Goal: Information Seeking & Learning: Learn about a topic

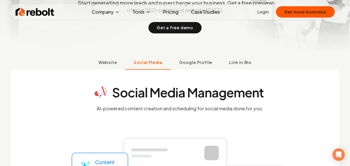
scroll to position [104, 0]
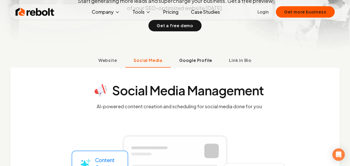
click at [192, 65] on button "Google Profile" at bounding box center [196, 60] width 50 height 13
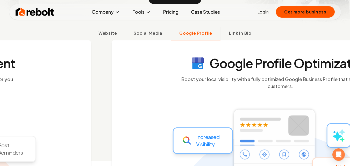
scroll to position [132, 0]
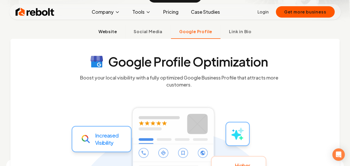
click at [113, 33] on span "Website" at bounding box center [108, 32] width 19 height 6
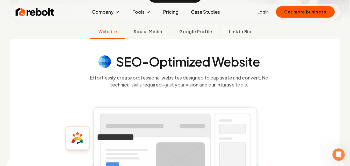
scroll to position [184, 0]
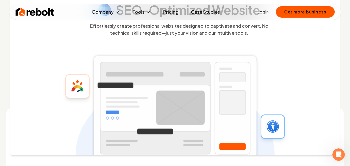
drag, startPoint x: 169, startPoint y: 74, endPoint x: 158, endPoint y: 84, distance: 15.4
click at [158, 84] on rect at bounding box center [175, 108] width 168 height 110
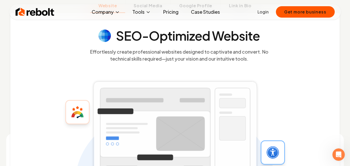
click at [244, 39] on h4 "SEO-Optimized Website" at bounding box center [188, 36] width 144 height 12
click at [242, 38] on h4 "SEO-Optimized Website" at bounding box center [188, 36] width 144 height 12
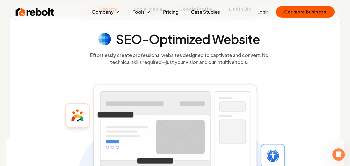
scroll to position [107, 0]
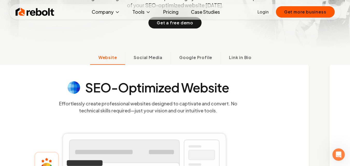
drag, startPoint x: 270, startPoint y: 84, endPoint x: 243, endPoint y: 99, distance: 30.9
click at [243, 99] on section "SEO-Optimized Website Effortlessly create professional websites designed to cap…" at bounding box center [148, 97] width 309 height 33
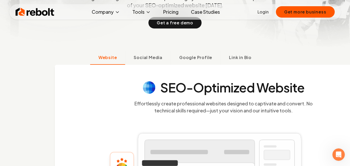
click at [184, 88] on h4 "SEO-Optimized Website" at bounding box center [233, 87] width 144 height 12
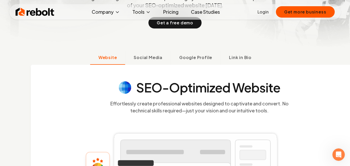
click at [184, 88] on h4 "SEO-Optimized Website" at bounding box center [208, 87] width 144 height 12
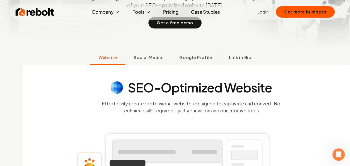
click at [184, 88] on h4 "SEO-Optimized Website" at bounding box center [200, 87] width 144 height 12
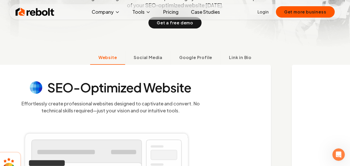
drag, startPoint x: 236, startPoint y: 117, endPoint x: 225, endPoint y: 136, distance: 22.8
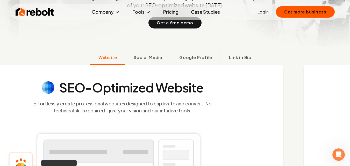
drag, startPoint x: 172, startPoint y: 97, endPoint x: 203, endPoint y: 99, distance: 31.4
click at [202, 99] on section "SEO-Optimized Website Effortlessly create professional websites designed to cap…" at bounding box center [122, 97] width 309 height 33
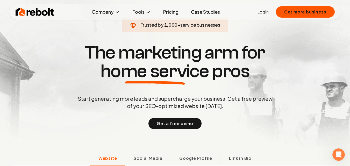
scroll to position [3, 0]
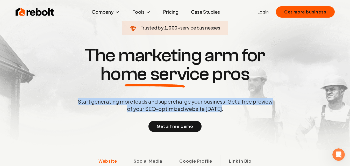
drag, startPoint x: 225, startPoint y: 110, endPoint x: 79, endPoint y: 100, distance: 146.3
click at [79, 100] on p "Start generating more leads and supercharge your business. Get a free preview o…" at bounding box center [175, 105] width 197 height 15
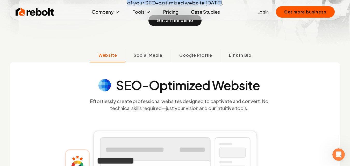
scroll to position [29, 0]
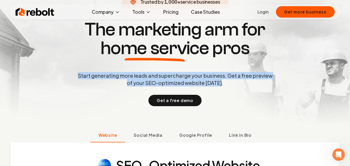
copy p "Start generating more leads and supercharge your business. Get a free preview o…"
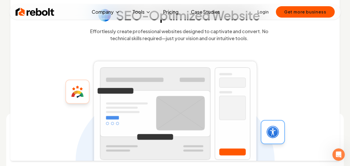
scroll to position [210, 0]
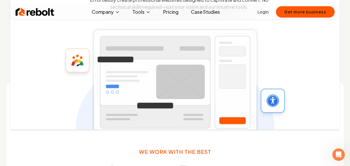
drag, startPoint x: 151, startPoint y: 70, endPoint x: 134, endPoint y: 76, distance: 18.3
click at [134, 76] on rect at bounding box center [175, 82] width 168 height 110
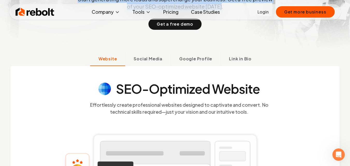
scroll to position [132, 0]
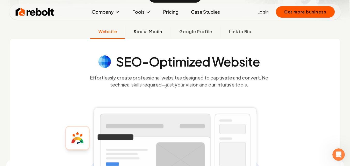
click at [154, 30] on span "Social Media" at bounding box center [148, 32] width 29 height 6
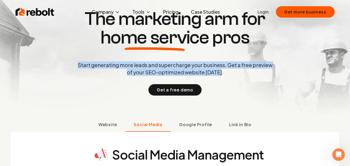
scroll to position [0, 0]
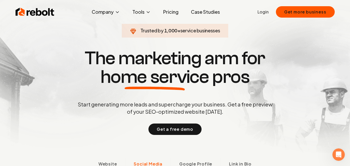
click at [172, 61] on h1 "The marketing arm for home service pros" at bounding box center [175, 67] width 249 height 37
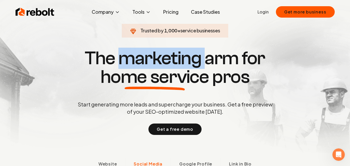
click at [172, 61] on h1 "The marketing arm for home service pros" at bounding box center [175, 67] width 249 height 37
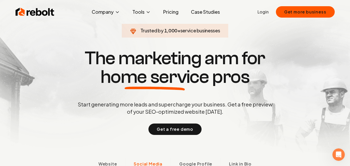
click at [171, 31] on span "1,000" at bounding box center [170, 30] width 13 height 7
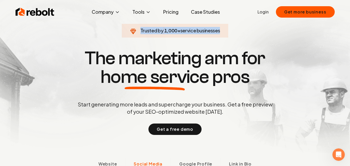
click at [171, 31] on span "1,000" at bounding box center [170, 30] width 13 height 7
copy span "Trusted by 1,000 + service businesses"
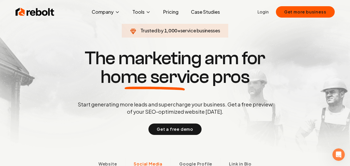
click at [165, 64] on h1 "The marketing arm for home service pros" at bounding box center [175, 67] width 249 height 37
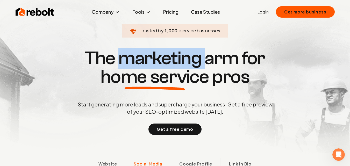
click at [165, 64] on h1 "The marketing arm for home service pros" at bounding box center [175, 67] width 249 height 37
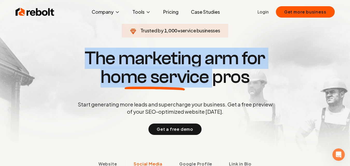
click at [165, 64] on h1 "The marketing arm for home service pros" at bounding box center [175, 67] width 249 height 37
copy h1 "The marketing arm for home service"
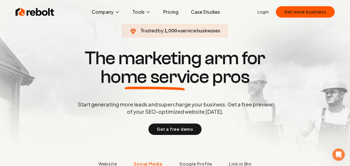
click at [256, 82] on h1 "The marketing arm for home service pros" at bounding box center [175, 67] width 249 height 37
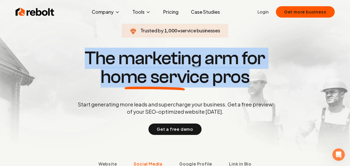
drag, startPoint x: 252, startPoint y: 79, endPoint x: 70, endPoint y: 55, distance: 183.6
click at [70, 55] on h1 "The marketing arm for home service pros" at bounding box center [175, 67] width 249 height 37
copy h1 "The marketing arm for home service pros"
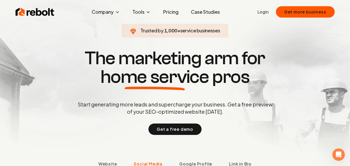
click at [180, 106] on p "Start generating more leads and supercharge your business. Get a free preview o…" at bounding box center [175, 108] width 197 height 15
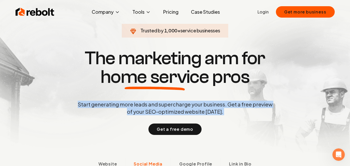
click at [181, 106] on p "Start generating more leads and supercharge your business. Get a free preview o…" at bounding box center [175, 108] width 197 height 15
copy p "Start generating more leads and supercharge your business. Get a free preview o…"
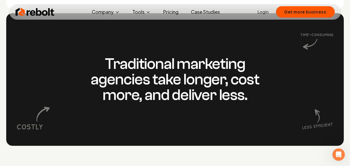
scroll to position [389, 0]
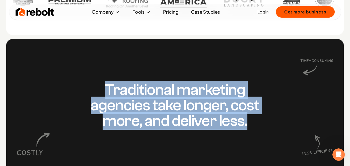
drag, startPoint x: 250, startPoint y: 124, endPoint x: 108, endPoint y: 89, distance: 146.8
click at [108, 89] on h3 "Traditional marketing agencies take longer, cost more, and deliver less." at bounding box center [175, 105] width 199 height 47
copy h3 "Traditional marketing agencies take longer, cost more, and deliver less."
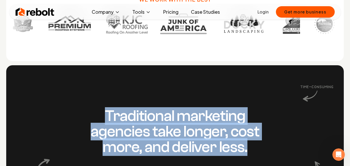
scroll to position [363, 0]
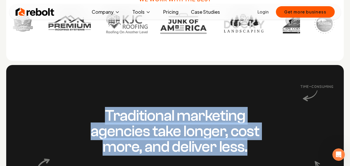
click at [186, 93] on div "Traditional marketing agencies take longer, cost more, and deliver less." at bounding box center [175, 131] width 338 height 133
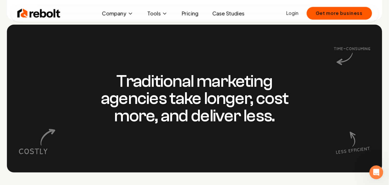
scroll to position [415, 0]
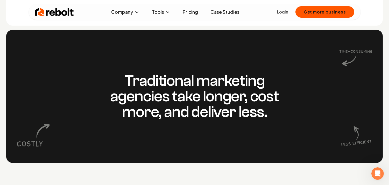
click at [201, 85] on h3 "Traditional marketing agencies take longer, cost more, and deliver less." at bounding box center [194, 96] width 199 height 47
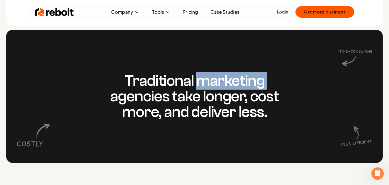
click at [201, 85] on h3 "Traditional marketing agencies take longer, cost more, and deliver less." at bounding box center [194, 96] width 199 height 47
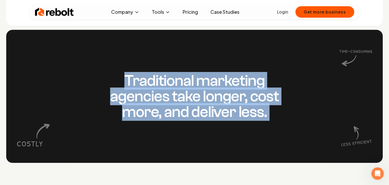
click at [201, 85] on h3 "Traditional marketing agencies take longer, cost more, and deliver less." at bounding box center [194, 96] width 199 height 47
copy h3 "Traditional marketing agencies take longer, cost more, and deliver less."
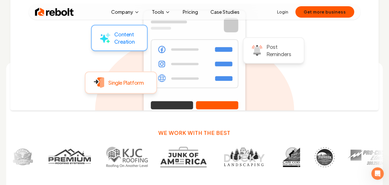
scroll to position [374, 0]
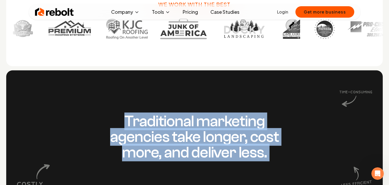
copy h3 "Traditional marketing agencies take longer, cost more, and deliver less."
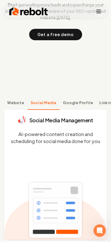
scroll to position [121, 0]
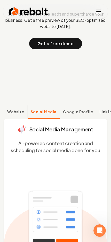
click at [68, 113] on span "Google Profile" at bounding box center [78, 111] width 30 height 5
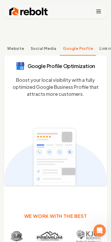
scroll to position [175, 0]
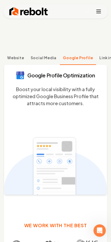
click at [103, 59] on span "Link in Bio" at bounding box center [110, 57] width 20 height 5
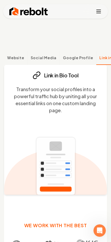
click at [17, 58] on span "Website" at bounding box center [15, 57] width 17 height 5
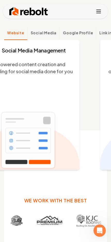
scroll to position [200, 0]
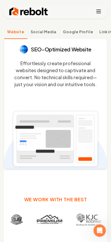
click at [50, 34] on button "Social Media" at bounding box center [43, 31] width 33 height 13
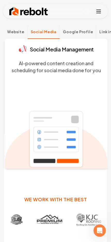
click at [66, 32] on span "Google Profile" at bounding box center [78, 31] width 30 height 5
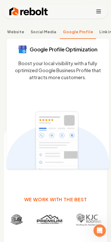
click at [100, 31] on span "Link in Bio" at bounding box center [110, 31] width 20 height 5
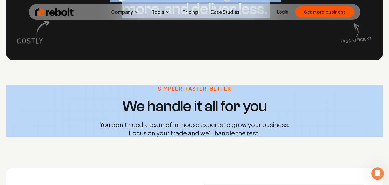
scroll to position [517, 0]
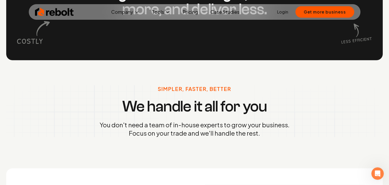
click at [177, 90] on p "Simpler, Faster, Better" at bounding box center [194, 88] width 73 height 7
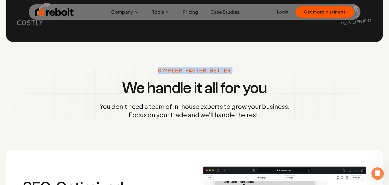
scroll to position [546, 0]
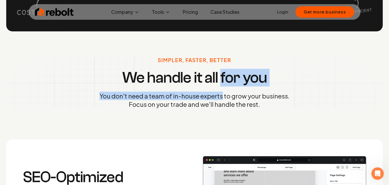
click at [223, 88] on div "Simpler, Faster, Better We handle it all for you You don't need a team of in-ho…" at bounding box center [195, 82] width 190 height 52
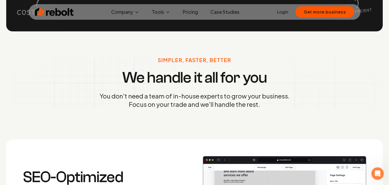
click at [201, 62] on p "Simpler, Faster, Better" at bounding box center [194, 59] width 73 height 7
click at [178, 61] on p "Simpler, Faster, Better" at bounding box center [194, 59] width 73 height 7
drag, startPoint x: 182, startPoint y: 59, endPoint x: 156, endPoint y: 59, distance: 25.7
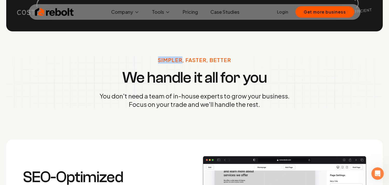
click at [156, 59] on div "Simpler, Faster, Better We handle it all for you You don't need a team of in-ho…" at bounding box center [195, 82] width 190 height 52
click at [198, 60] on p "Simpler, Faster, Better" at bounding box center [194, 59] width 73 height 7
click at [223, 62] on p "Simpler, Faster, Better" at bounding box center [194, 59] width 73 height 7
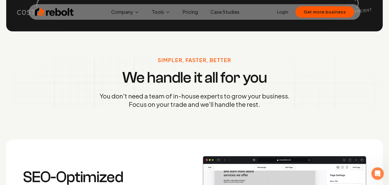
click at [191, 81] on h3 "We handle it all for you" at bounding box center [194, 78] width 145 height 16
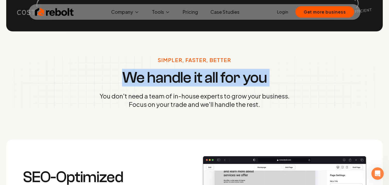
click at [191, 81] on h3 "We handle it all for you" at bounding box center [194, 78] width 145 height 16
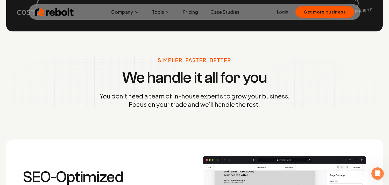
click at [208, 99] on p "You don't need a team of in-house experts to grow your business. Focus on your …" at bounding box center [195, 100] width 190 height 17
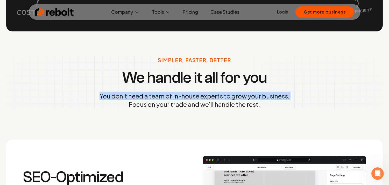
click at [208, 99] on p "You don't need a team of in-house experts to grow your business. Focus on your …" at bounding box center [195, 100] width 190 height 17
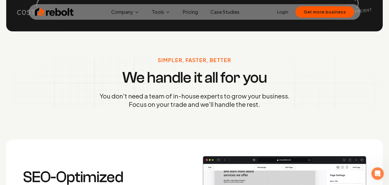
click at [218, 102] on p "You don't need a team of in-house experts to grow your business. Focus on your …" at bounding box center [195, 100] width 190 height 17
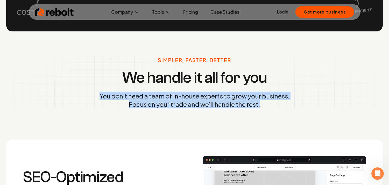
drag, startPoint x: 281, startPoint y: 110, endPoint x: 72, endPoint y: 95, distance: 209.0
click at [72, 95] on div "Simpler, Faster, Better We handle it all for you You don't need a team of in-ho…" at bounding box center [194, 82] width 389 height 102
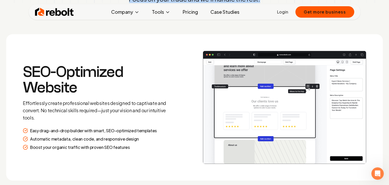
scroll to position [661, 0]
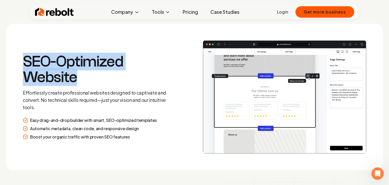
drag, startPoint x: 85, startPoint y: 81, endPoint x: 13, endPoint y: 57, distance: 75.8
click at [13, 57] on section "SEO-Optimized Website Effortlessly create professional websites designed to cap…" at bounding box center [194, 97] width 377 height 146
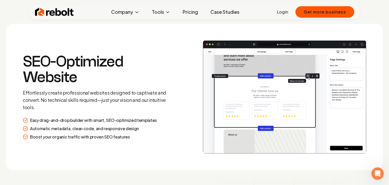
click at [131, 101] on p "Effortlessly create professional websites designed to captivate and convert. No…" at bounding box center [97, 100] width 149 height 22
click at [128, 98] on p "Effortlessly create professional websites designed to captivate and convert. No…" at bounding box center [97, 100] width 149 height 22
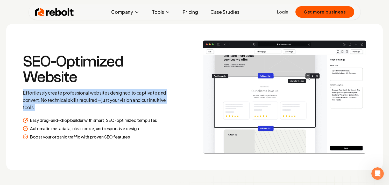
click at [128, 98] on p "Effortlessly create professional websites designed to captivate and convert. No…" at bounding box center [97, 100] width 149 height 22
drag, startPoint x: 96, startPoint y: 103, endPoint x: 106, endPoint y: 106, distance: 10.1
click at [106, 107] on p "Effortlessly create professional websites designed to captivate and convert. No…" at bounding box center [97, 100] width 149 height 22
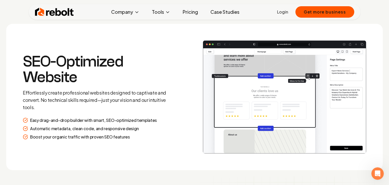
click at [80, 72] on h3 "SEO-Optimized Website" at bounding box center [97, 69] width 149 height 31
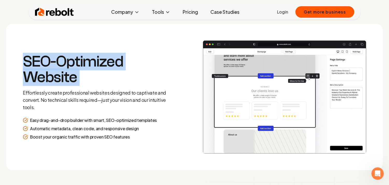
click at [80, 72] on h3 "SEO-Optimized Website" at bounding box center [97, 69] width 149 height 31
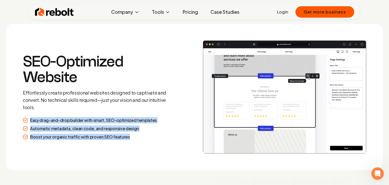
drag, startPoint x: 128, startPoint y: 137, endPoint x: 20, endPoint y: 117, distance: 109.3
click at [20, 117] on section "SEO-Optimized Website Effortlessly create professional websites designed to cap…" at bounding box center [194, 97] width 377 height 146
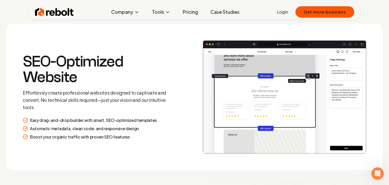
click at [25, 119] on icon at bounding box center [25, 119] width 5 height 5
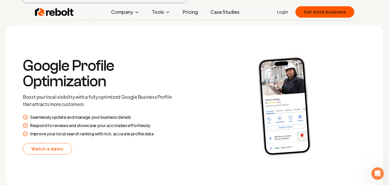
scroll to position [978, 0]
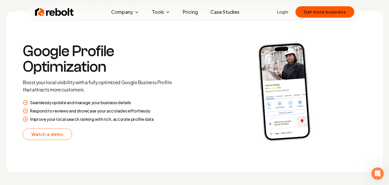
click at [97, 54] on h3 "Google Profile Optimization" at bounding box center [97, 58] width 149 height 31
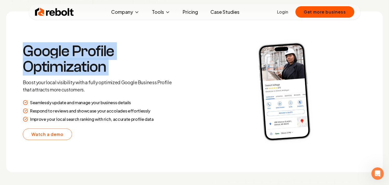
click at [97, 54] on h3 "Google Profile Optimization" at bounding box center [97, 58] width 149 height 31
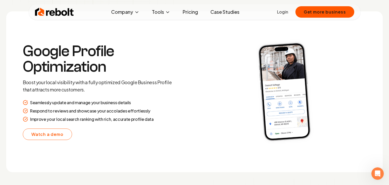
click at [76, 89] on p "Boost your local visibility with a fully optimized Google Business Profile that…" at bounding box center [97, 86] width 149 height 15
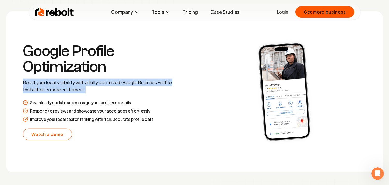
click at [76, 89] on p "Boost your local visibility with a fully optimized Google Business Profile that…" at bounding box center [97, 86] width 149 height 15
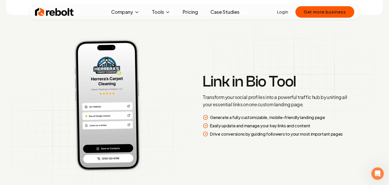
scroll to position [1151, 0]
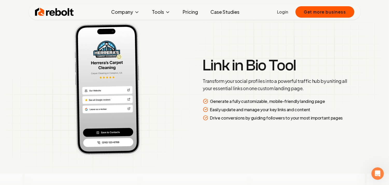
click at [221, 66] on h3 "Link in Bio Tool" at bounding box center [277, 66] width 149 height 16
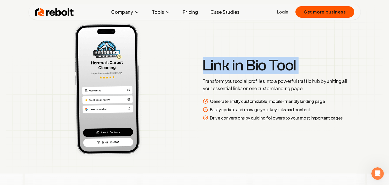
click at [221, 65] on h3 "Link in Bio Tool" at bounding box center [277, 66] width 149 height 16
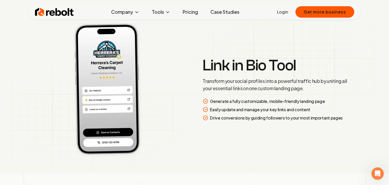
click at [245, 79] on p "Transform your social profiles into a powerful traffic hub by uniting all your …" at bounding box center [277, 84] width 149 height 15
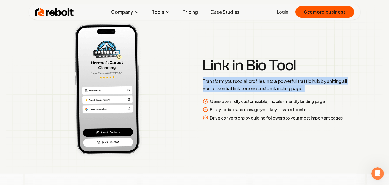
click at [245, 79] on p "Transform your social profiles into a powerful traffic hub by uniting all your …" at bounding box center [277, 84] width 149 height 15
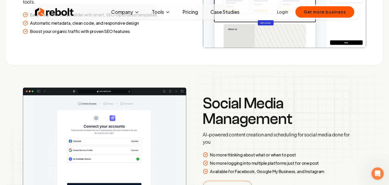
scroll to position [778, 0]
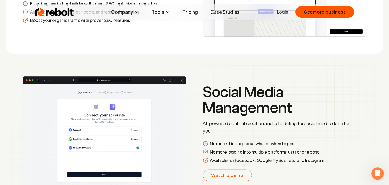
drag, startPoint x: 301, startPoint y: 95, endPoint x: 319, endPoint y: 93, distance: 18.2
click at [319, 93] on h3 "Social Media Management" at bounding box center [277, 99] width 149 height 31
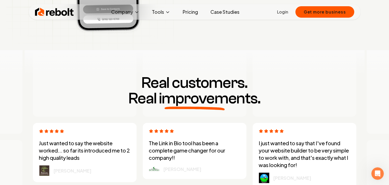
scroll to position [1267, 0]
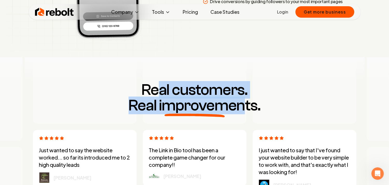
drag, startPoint x: 155, startPoint y: 87, endPoint x: 244, endPoint y: 102, distance: 90.2
click at [244, 102] on h3 "Real customers. Real improvements." at bounding box center [195, 97] width 332 height 31
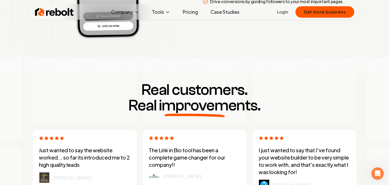
click at [310, 80] on div at bounding box center [305, 81] width 104 height 83
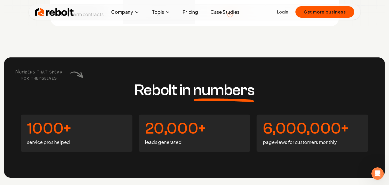
scroll to position [1930, 0]
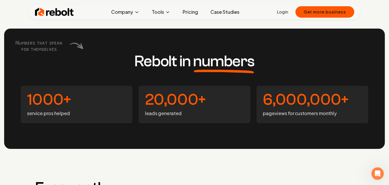
click at [65, 99] on h4 "1000+" at bounding box center [76, 100] width 99 height 16
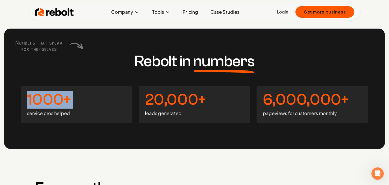
click at [65, 99] on h4 "1000+" at bounding box center [76, 100] width 99 height 16
click at [66, 111] on p "service pros helped" at bounding box center [76, 112] width 99 height 7
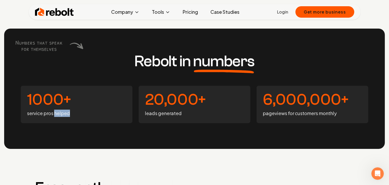
click at [65, 111] on p "service pros helped" at bounding box center [76, 112] width 99 height 7
click at [198, 60] on span "numbers" at bounding box center [223, 61] width 61 height 16
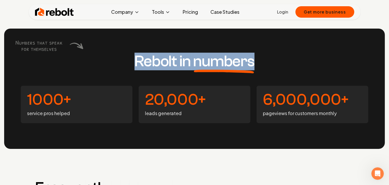
click at [198, 60] on span "numbers" at bounding box center [223, 61] width 61 height 16
drag, startPoint x: 198, startPoint y: 60, endPoint x: 205, endPoint y: 63, distance: 7.2
click at [205, 63] on span "numbers" at bounding box center [223, 61] width 61 height 16
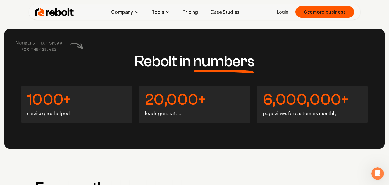
click at [211, 60] on span "numbers" at bounding box center [223, 61] width 61 height 16
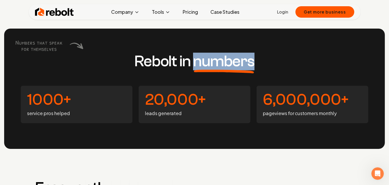
click at [211, 60] on span "numbers" at bounding box center [223, 61] width 61 height 16
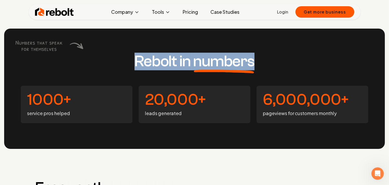
click at [211, 60] on span "numbers" at bounding box center [223, 61] width 61 height 16
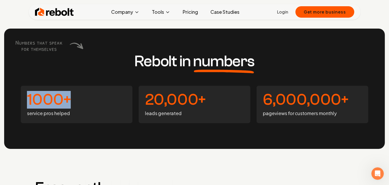
drag, startPoint x: 73, startPoint y: 98, endPoint x: 28, endPoint y: 100, distance: 44.9
click at [28, 100] on h4 "1000+" at bounding box center [76, 100] width 99 height 16
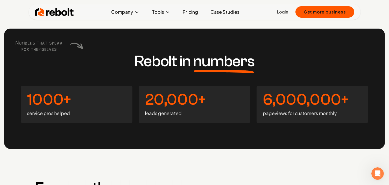
click at [52, 112] on p "service pros helped" at bounding box center [76, 112] width 99 height 7
click at [52, 111] on p "service pros helped" at bounding box center [76, 112] width 99 height 7
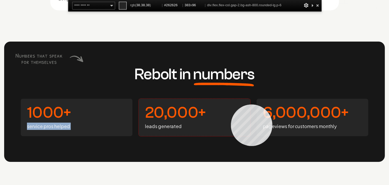
click at [231, 104] on div "20,000+ leads generated" at bounding box center [195, 117] width 112 height 37
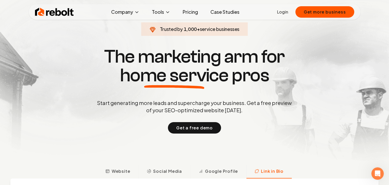
scroll to position [0, 0]
